Goal: Transaction & Acquisition: Purchase product/service

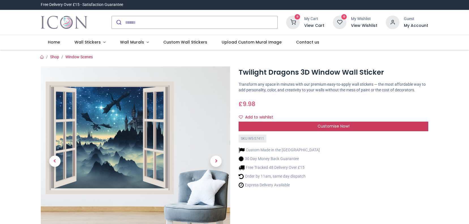
click at [346, 129] on div "Customise Now!" at bounding box center [334, 127] width 190 height 10
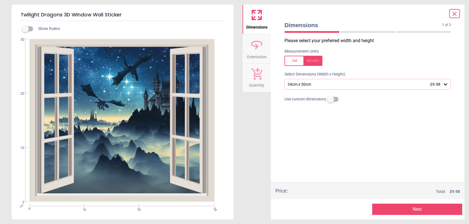
drag, startPoint x: 146, startPoint y: 27, endPoint x: 159, endPoint y: 0, distance: 30.0
click at [146, 26] on div "Show Rulers" at bounding box center [129, 28] width 208 height 7
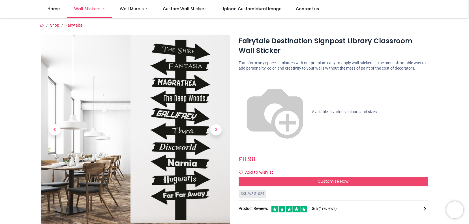
scroll to position [6, 0]
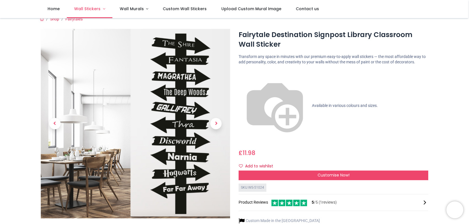
click at [93, 11] on span "Wall Stickers" at bounding box center [87, 9] width 26 height 6
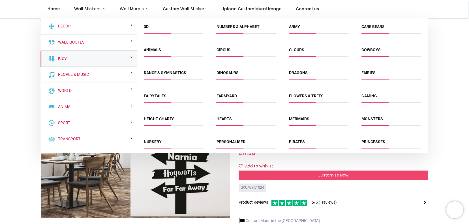
click at [152, 29] on span "3D" at bounding box center [173, 28] width 59 height 9
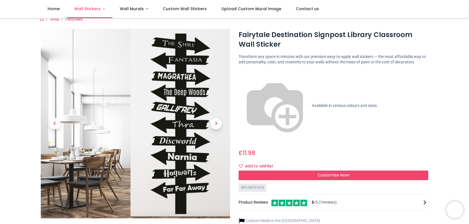
click at [87, 7] on span "Wall Stickers" at bounding box center [87, 9] width 26 height 6
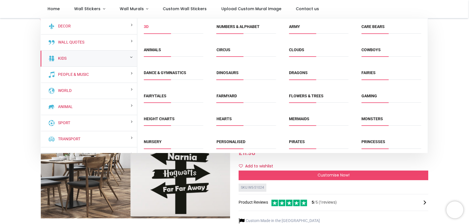
click at [147, 28] on link "3D" at bounding box center [146, 26] width 5 height 5
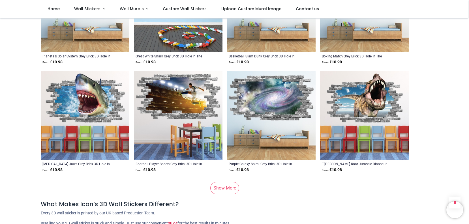
scroll to position [560, 0]
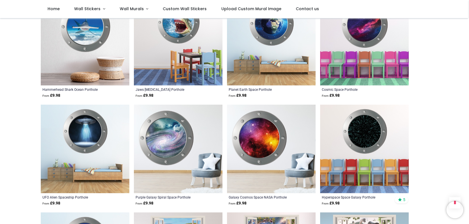
scroll to position [1245, 0]
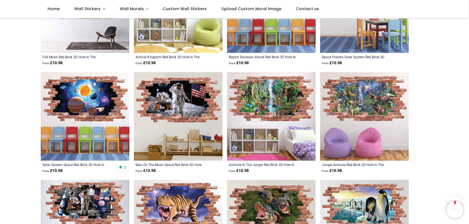
scroll to position [2004, 0]
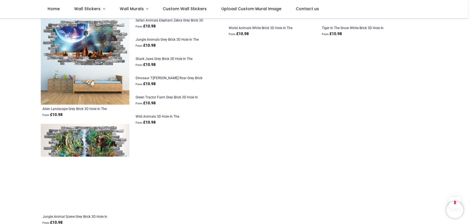
scroll to position [2537, 0]
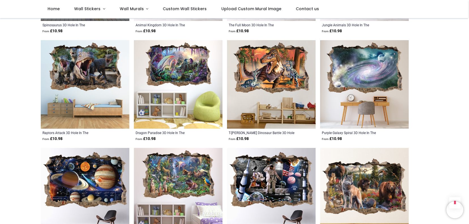
scroll to position [3329, 0]
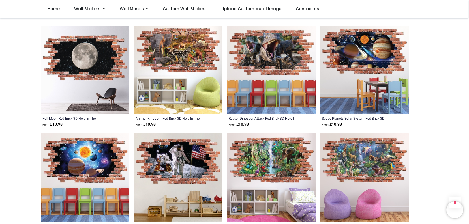
scroll to position [1821, 0]
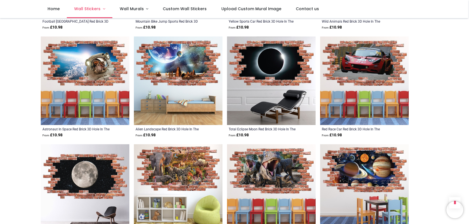
click at [95, 10] on span "Wall Stickers" at bounding box center [87, 9] width 26 height 6
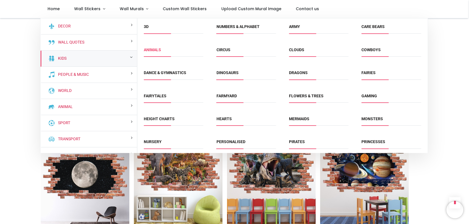
click at [157, 48] on link "Animals" at bounding box center [152, 50] width 17 height 5
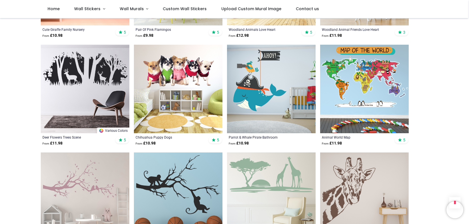
scroll to position [528, 0]
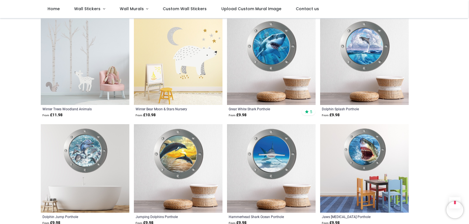
scroll to position [1204, 0]
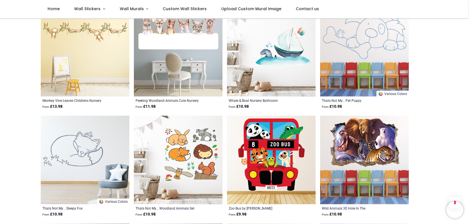
scroll to position [1985, 0]
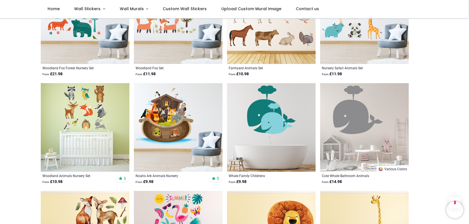
scroll to position [2864, 0]
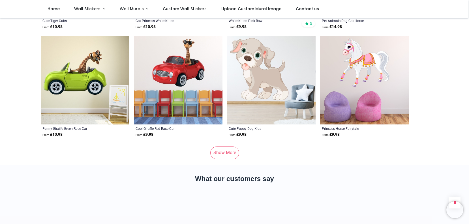
scroll to position [3775, 0]
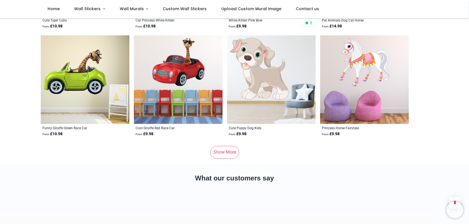
click at [224, 148] on link "Show More" at bounding box center [224, 152] width 29 height 12
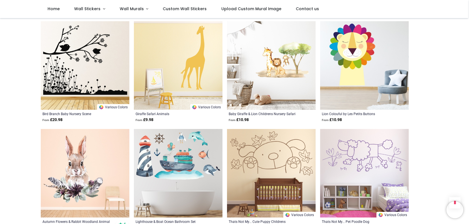
scroll to position [4437, 0]
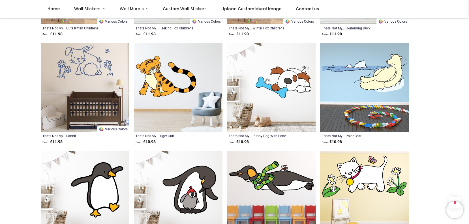
scroll to position [4739, 0]
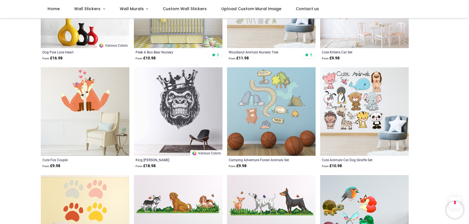
scroll to position [5793, 0]
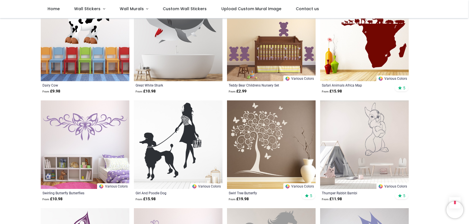
scroll to position [6624, 0]
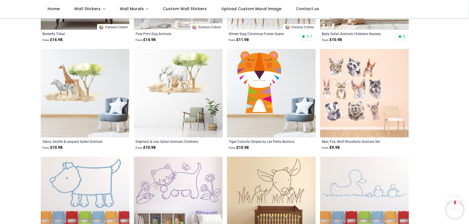
scroll to position [6999, 0]
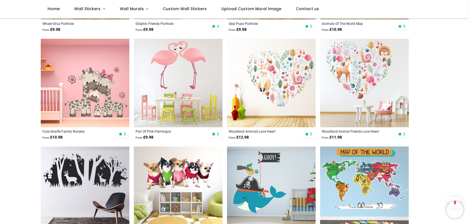
scroll to position [234, 0]
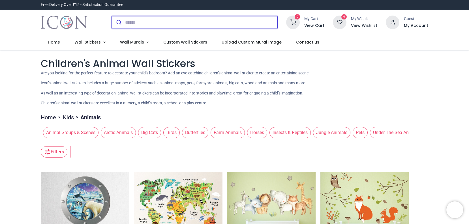
click at [142, 24] on input "search" at bounding box center [201, 22] width 152 height 12
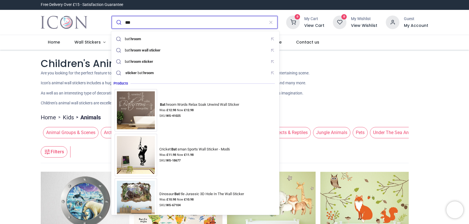
type input "***"
click at [112, 16] on button "submit" at bounding box center [118, 22] width 13 height 12
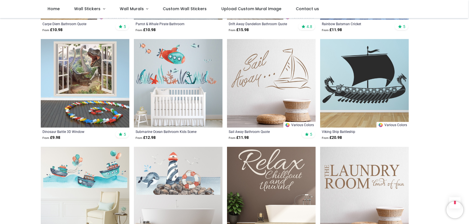
scroll to position [264, 0]
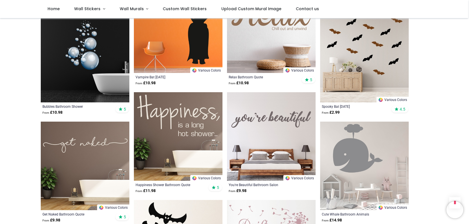
scroll to position [831, 0]
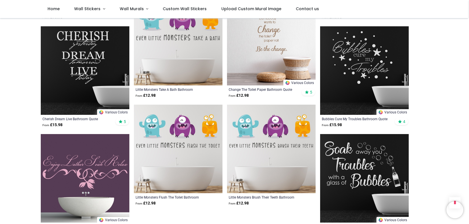
scroll to position [1356, 0]
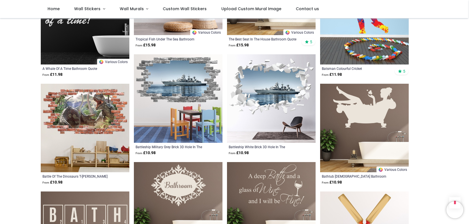
scroll to position [1622, 0]
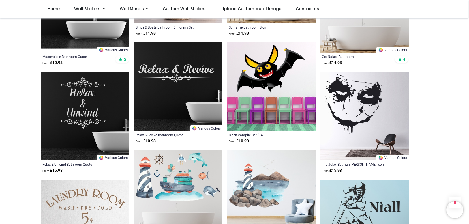
scroll to position [2281, 0]
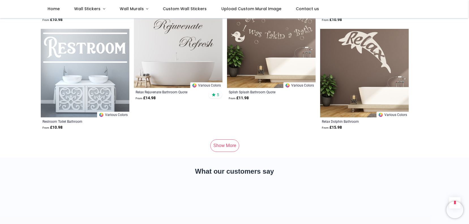
scroll to position [3737, 0]
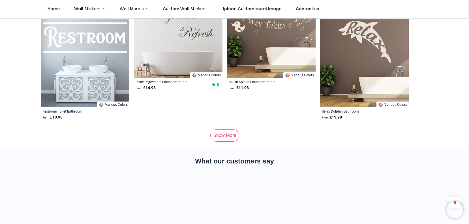
click at [224, 129] on link "Show More" at bounding box center [224, 135] width 29 height 12
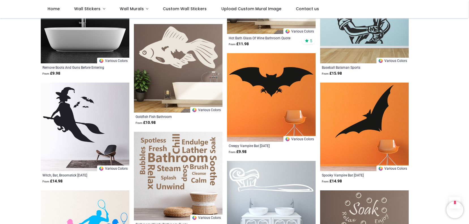
scroll to position [5400, 0]
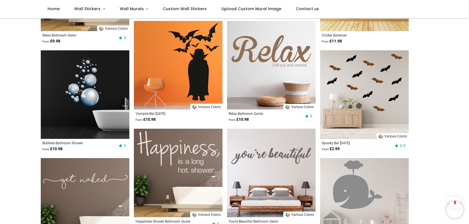
scroll to position [205, 0]
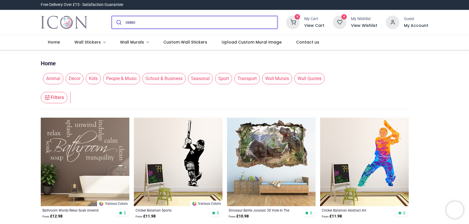
click at [130, 26] on input "search" at bounding box center [201, 22] width 152 height 12
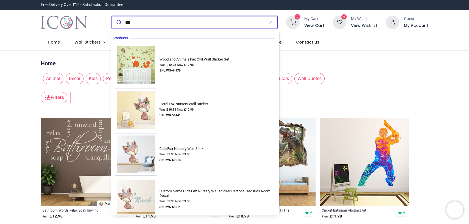
type input "***"
click at [112, 16] on button "submit" at bounding box center [118, 22] width 13 height 12
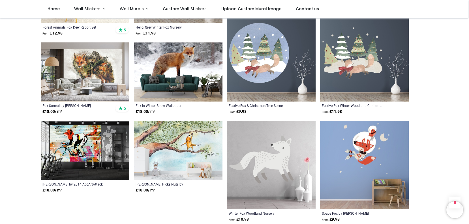
scroll to position [584, 0]
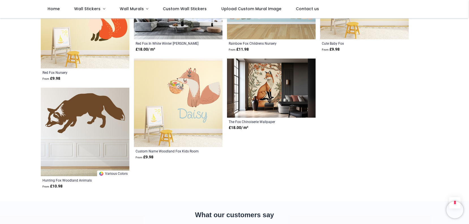
scroll to position [1344, 0]
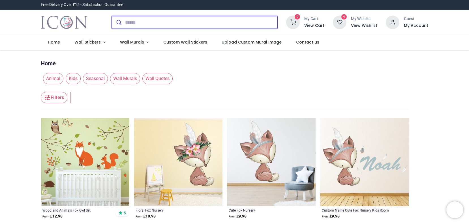
click at [136, 22] on input "search" at bounding box center [201, 22] width 152 height 12
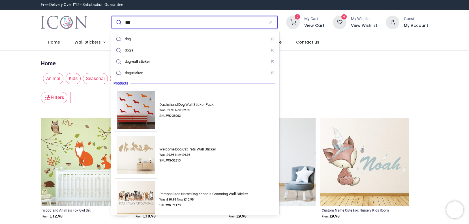
type input "***"
click at [112, 16] on button "submit" at bounding box center [118, 22] width 13 height 12
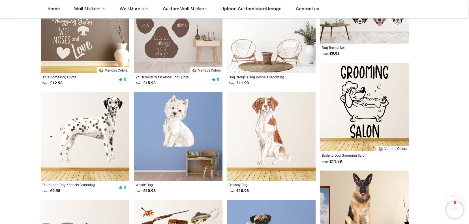
scroll to position [536, 0]
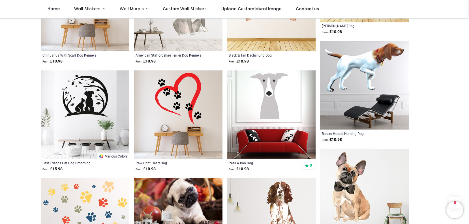
scroll to position [1311, 0]
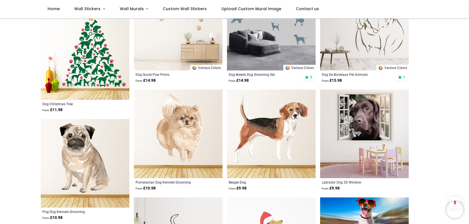
scroll to position [2018, 0]
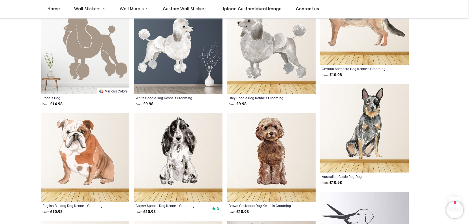
scroll to position [2426, 0]
click at [173, 163] on img at bounding box center [178, 157] width 89 height 89
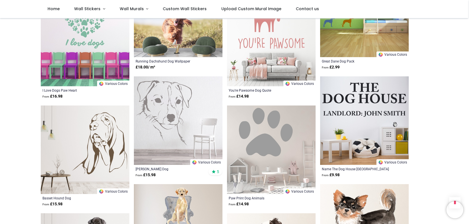
scroll to position [2759, 0]
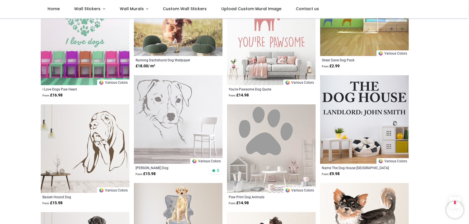
click at [183, 125] on img at bounding box center [178, 119] width 89 height 89
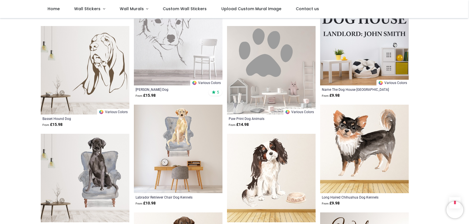
scroll to position [2866, 0]
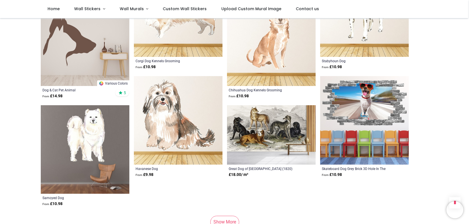
scroll to position [3637, 0]
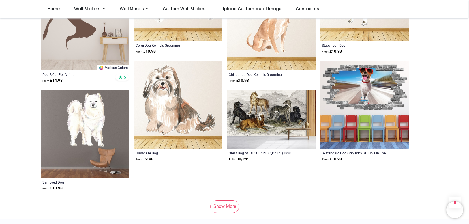
click at [224, 205] on link "Show More" at bounding box center [224, 207] width 29 height 12
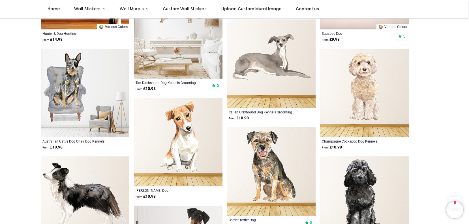
scroll to position [4081, 0]
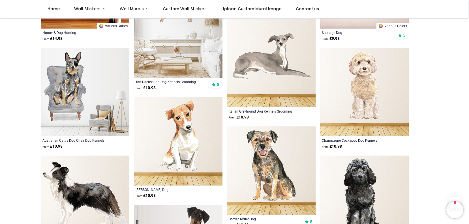
click at [187, 129] on img at bounding box center [178, 141] width 89 height 89
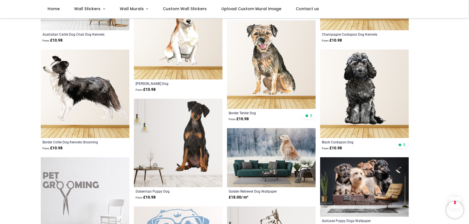
scroll to position [4188, 0]
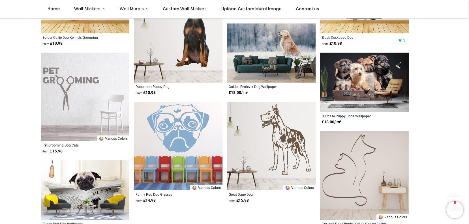
scroll to position [4326, 0]
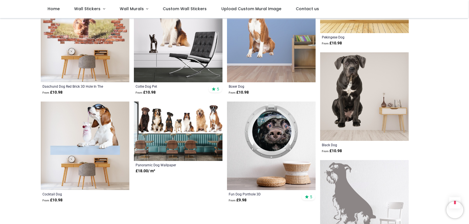
scroll to position [5019, 0]
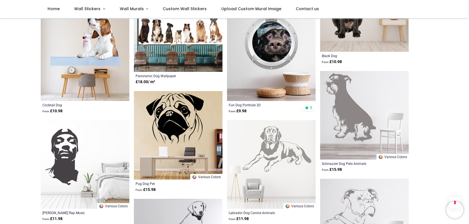
scroll to position [5109, 0]
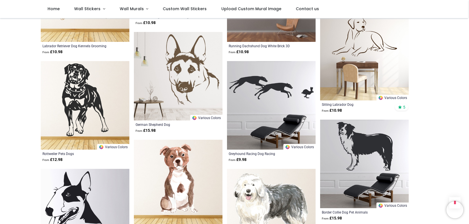
scroll to position [5491, 0]
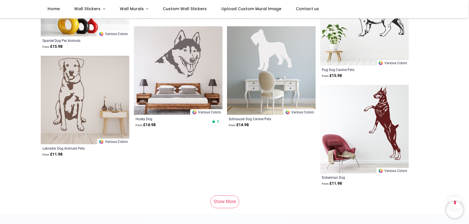
scroll to position [7302, 0]
click at [218, 195] on link "Show More" at bounding box center [224, 201] width 29 height 12
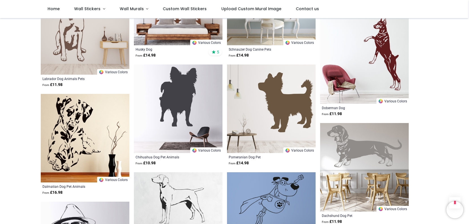
scroll to position [7390, 0]
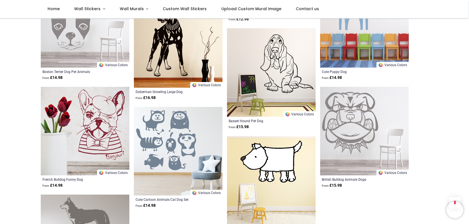
scroll to position [8998, 0]
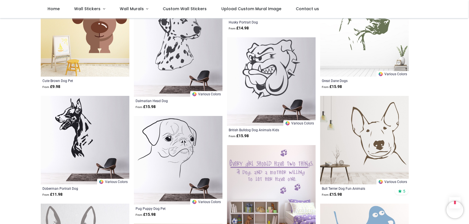
scroll to position [8647, 0]
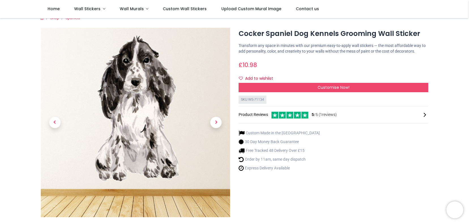
scroll to position [7, 0]
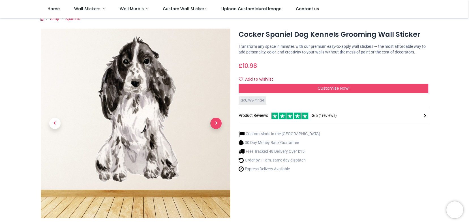
click at [216, 122] on span "Next" at bounding box center [215, 123] width 11 height 11
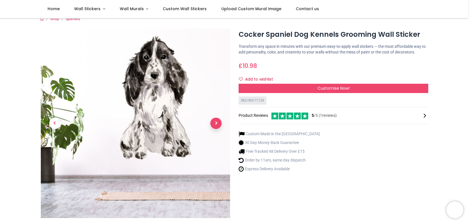
click at [216, 122] on span "Next" at bounding box center [215, 123] width 11 height 11
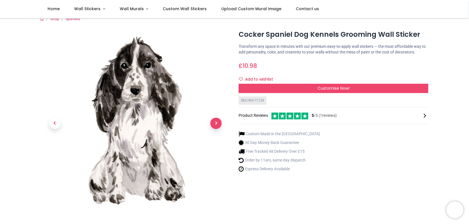
click at [217, 125] on span "Next" at bounding box center [215, 123] width 11 height 11
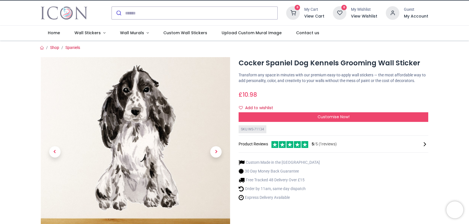
scroll to position [0, 0]
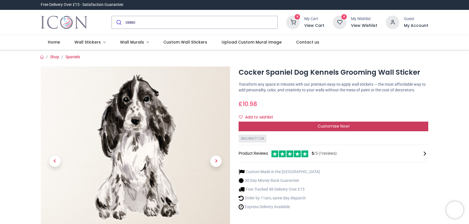
click at [288, 125] on div "Customise Now!" at bounding box center [334, 127] width 190 height 10
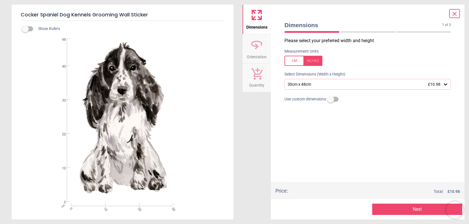
click at [315, 86] on div "30cm x 48cm £10.98" at bounding box center [365, 84] width 156 height 5
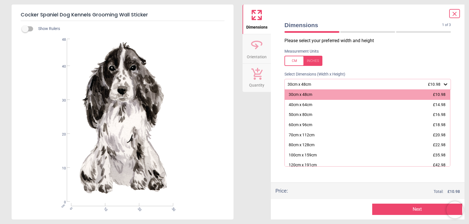
click at [315, 86] on div "30cm x 48cm £10.98" at bounding box center [365, 84] width 156 height 5
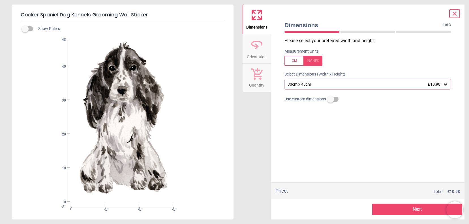
click at [415, 210] on button "Next" at bounding box center [418, 209] width 90 height 11
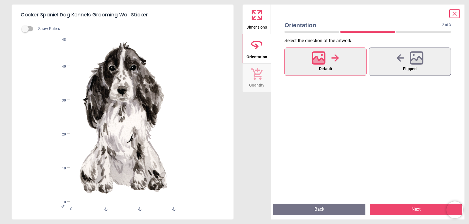
click at [405, 212] on button "Next" at bounding box center [416, 209] width 92 height 11
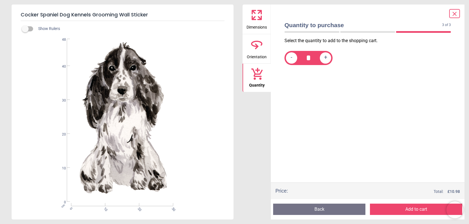
click at [405, 208] on button "Add to cart" at bounding box center [416, 209] width 92 height 11
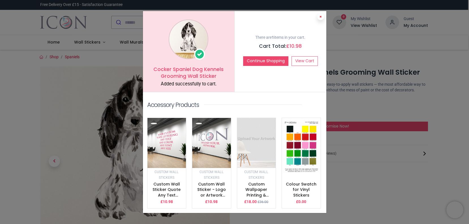
click at [320, 18] on icon at bounding box center [321, 16] width 2 height 3
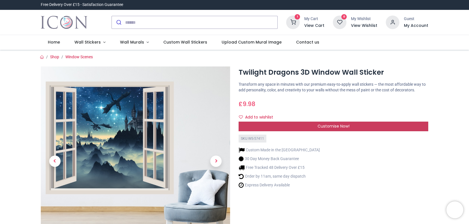
click at [260, 124] on div "Customise Now!" at bounding box center [334, 127] width 190 height 10
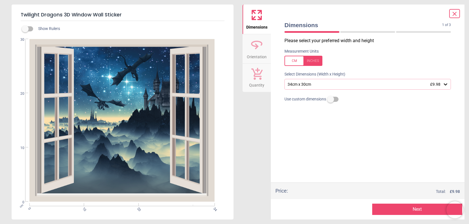
click at [301, 86] on div "34cm x 30cm £9.98" at bounding box center [365, 84] width 156 height 5
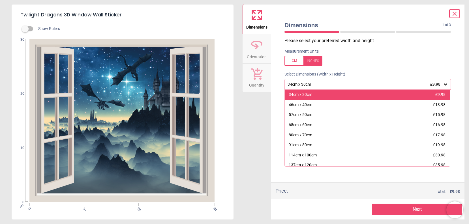
click at [307, 94] on div "34cm x 30cm" at bounding box center [301, 95] width 24 height 6
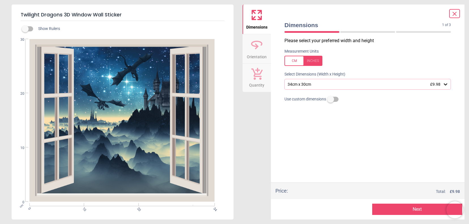
click at [336, 85] on div "34cm x 30cm £9.98" at bounding box center [365, 84] width 156 height 5
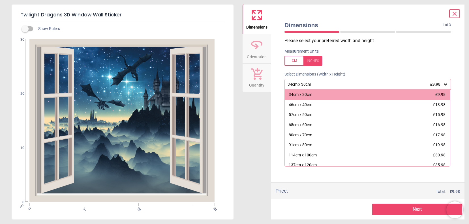
click at [336, 85] on div "34cm x 30cm £9.98" at bounding box center [365, 84] width 156 height 5
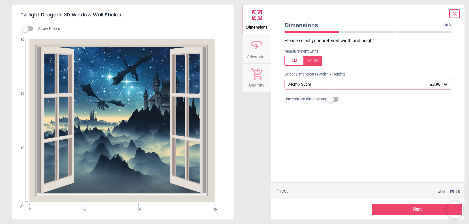
click at [407, 211] on button "Next" at bounding box center [418, 209] width 90 height 11
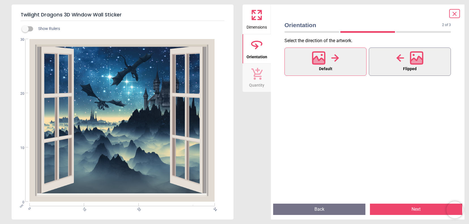
click at [401, 65] on button "Flipped" at bounding box center [410, 62] width 82 height 28
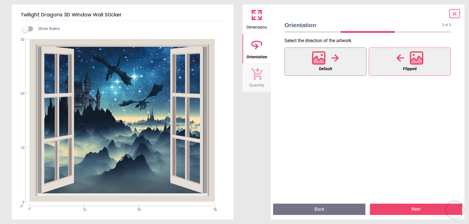
click at [339, 57] on button "Default" at bounding box center [326, 62] width 82 height 28
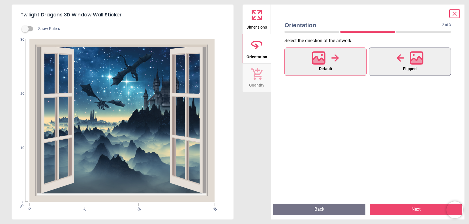
click at [391, 59] on button "Flipped" at bounding box center [410, 62] width 82 height 28
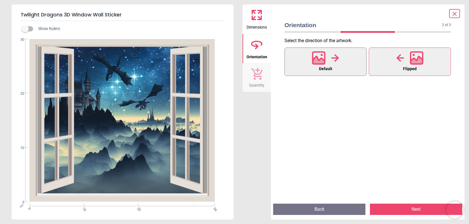
click at [326, 57] on div at bounding box center [325, 58] width 27 height 15
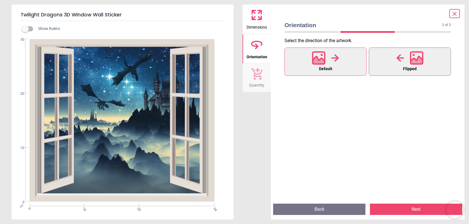
click at [418, 60] on icon at bounding box center [417, 61] width 12 height 10
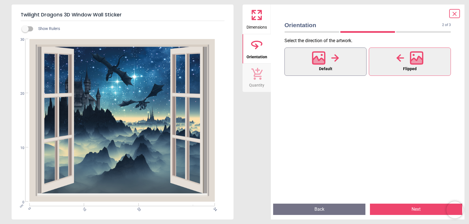
click at [340, 61] on button "Default" at bounding box center [326, 62] width 82 height 28
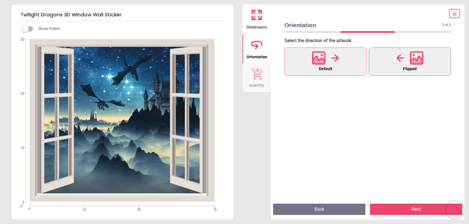
click at [411, 58] on icon at bounding box center [417, 58] width 12 height 12
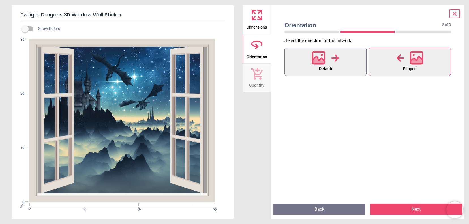
click at [324, 56] on icon at bounding box center [319, 58] width 12 height 12
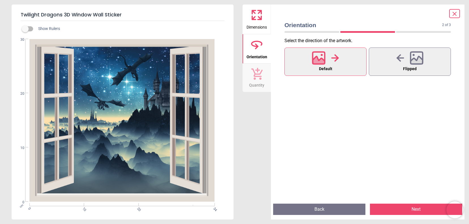
click at [426, 208] on button "Next" at bounding box center [416, 209] width 92 height 11
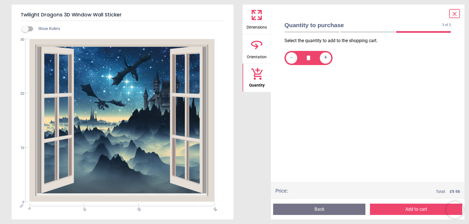
click at [420, 209] on button "Add to cart" at bounding box center [416, 209] width 92 height 11
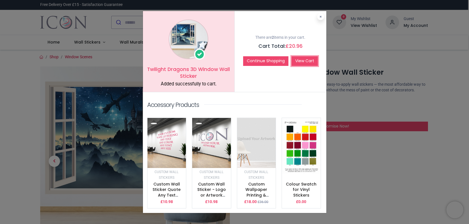
click at [313, 64] on link "View Cart" at bounding box center [305, 61] width 26 height 10
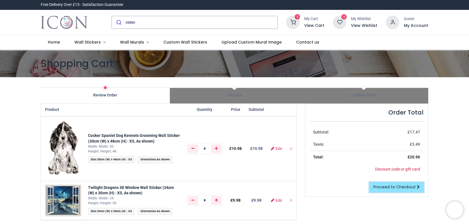
click at [378, 186] on span "Proceed to Checkout" at bounding box center [395, 187] width 42 height 6
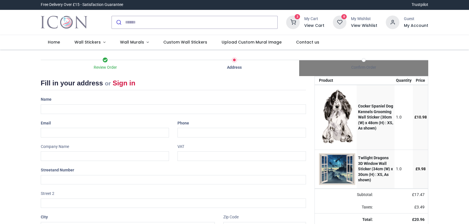
select select "***"
click at [57, 106] on input "text" at bounding box center [174, 110] width 266 height 10
type input "*******"
type input "**********"
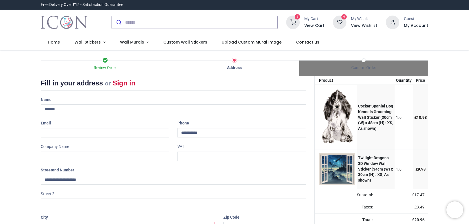
type input "**********"
type input "********"
select select "***"
click at [71, 134] on input "email" at bounding box center [105, 133] width 129 height 10
type input "**********"
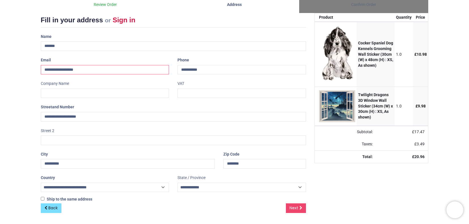
scroll to position [63, 0]
click at [298, 210] on span "Next" at bounding box center [294, 209] width 9 height 6
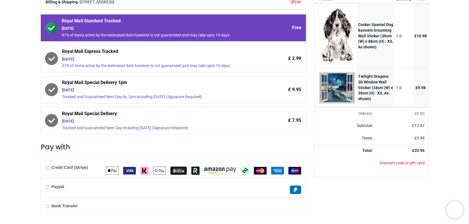
scroll to position [98, 0]
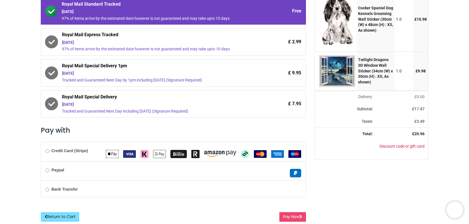
click at [49, 171] on label "Paypal" at bounding box center [55, 171] width 19 height 6
click at [289, 220] on button "Pay Now" at bounding box center [293, 217] width 27 height 10
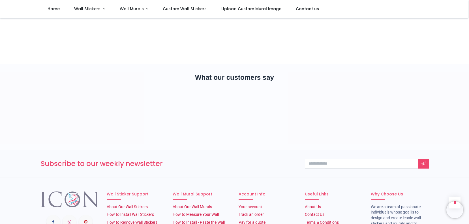
scroll to position [394, 0]
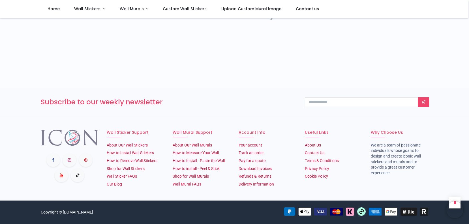
click at [311, 144] on link "About Us​" at bounding box center [313, 145] width 16 height 5
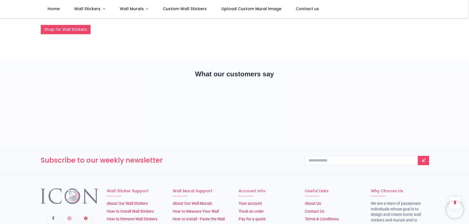
scroll to position [335, 0]
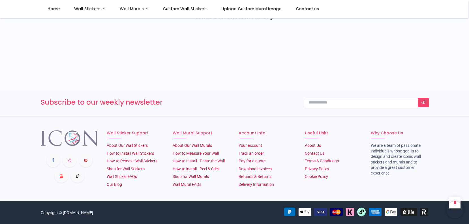
click at [112, 184] on link "Our Blog" at bounding box center [114, 184] width 15 height 5
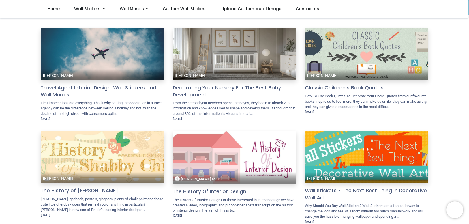
scroll to position [47, 0]
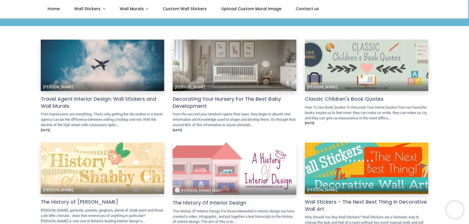
click at [357, 99] on link "Classic Children's Book Quotes" at bounding box center [367, 99] width 124 height 7
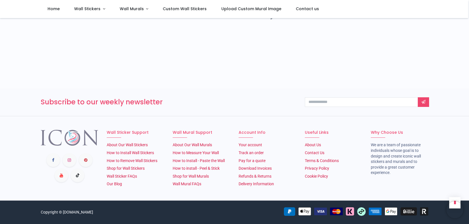
scroll to position [8034, 0]
